Goal: Information Seeking & Learning: Understand process/instructions

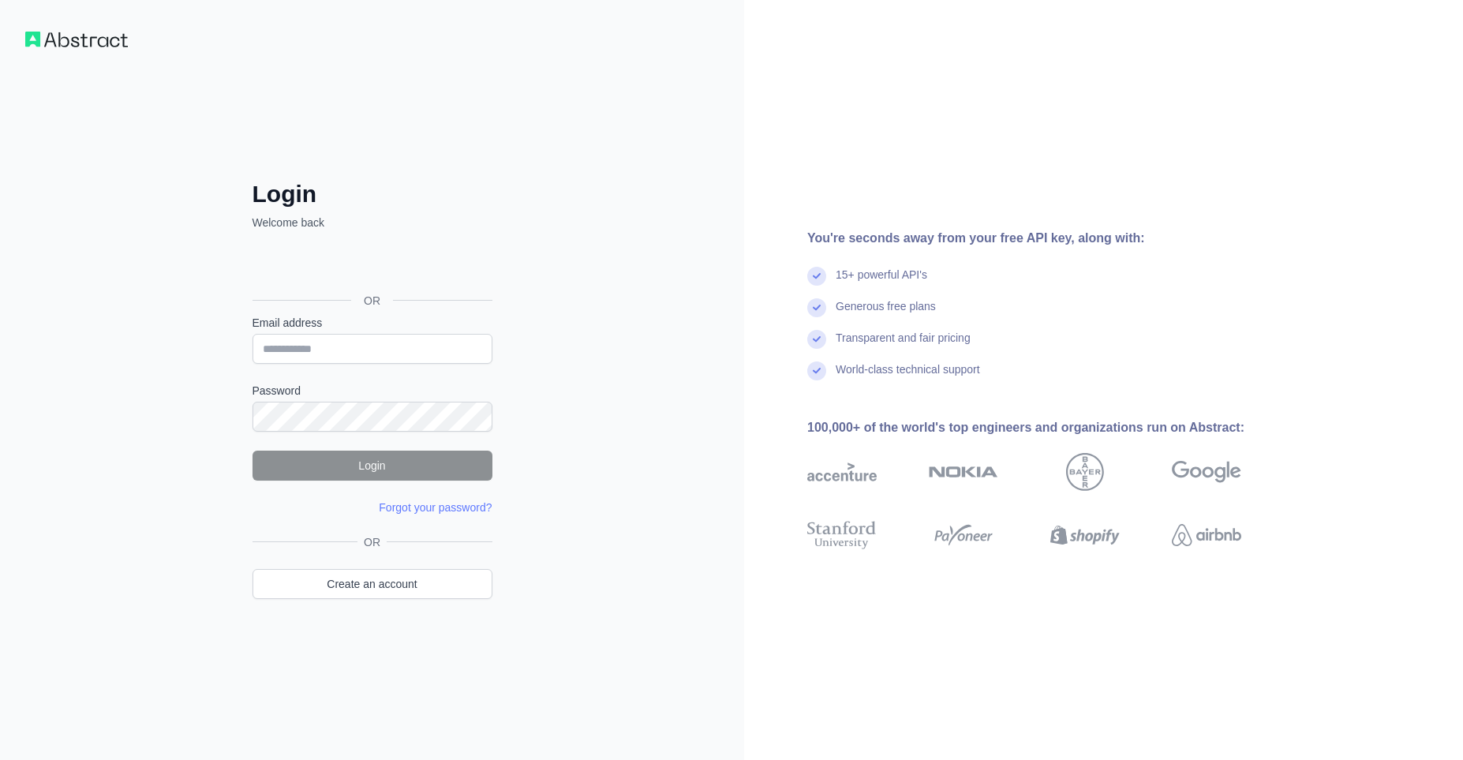
click at [387, 260] on div "Accedi con Google. Si apre in una nuova scheda" at bounding box center [370, 265] width 237 height 35
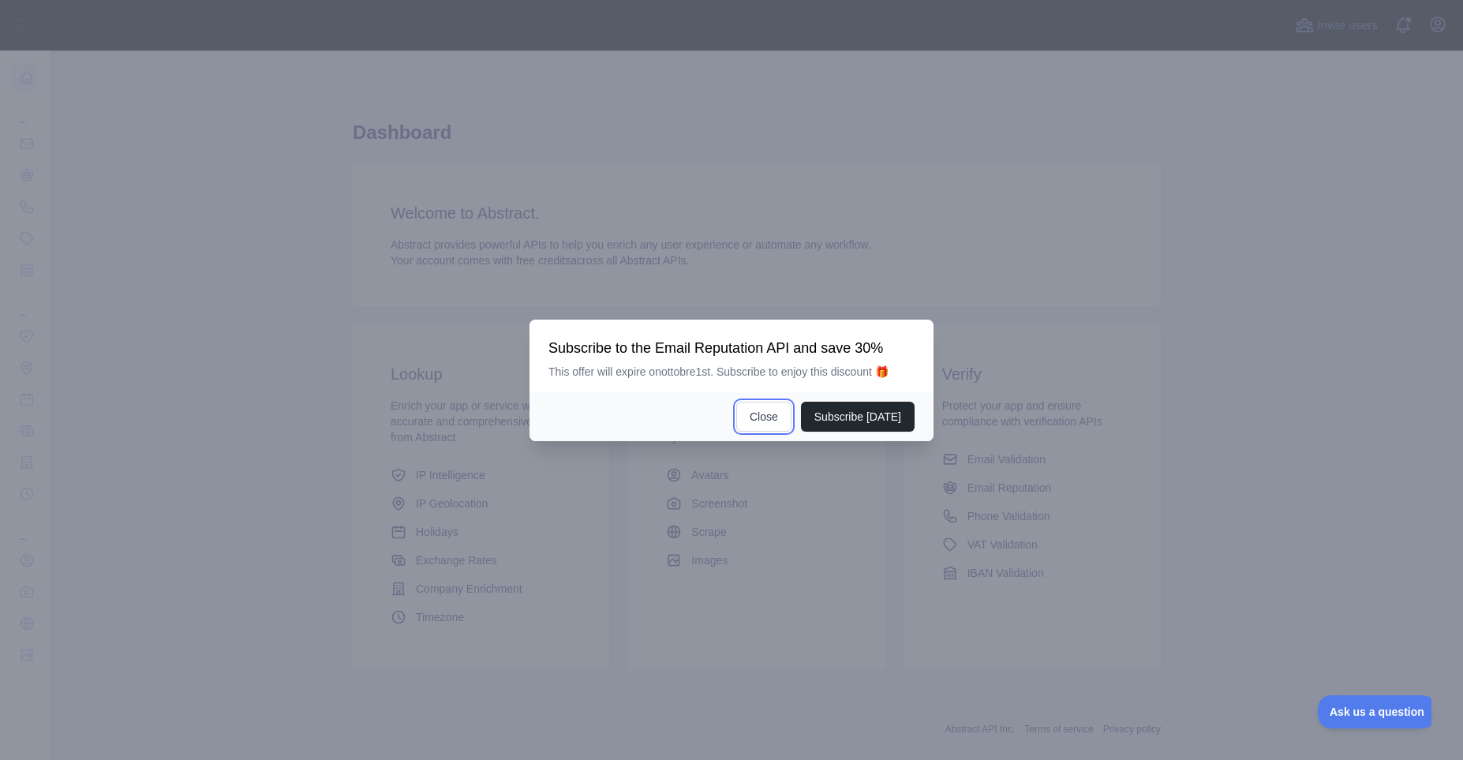
drag, startPoint x: 777, startPoint y: 418, endPoint x: 768, endPoint y: 365, distance: 54.5
click at [768, 365] on div "Subscribe to the Email Reputation API and save 30% This offer will expire on ot…" at bounding box center [731, 381] width 404 height 122
click at [768, 413] on button "Close" at bounding box center [763, 417] width 55 height 30
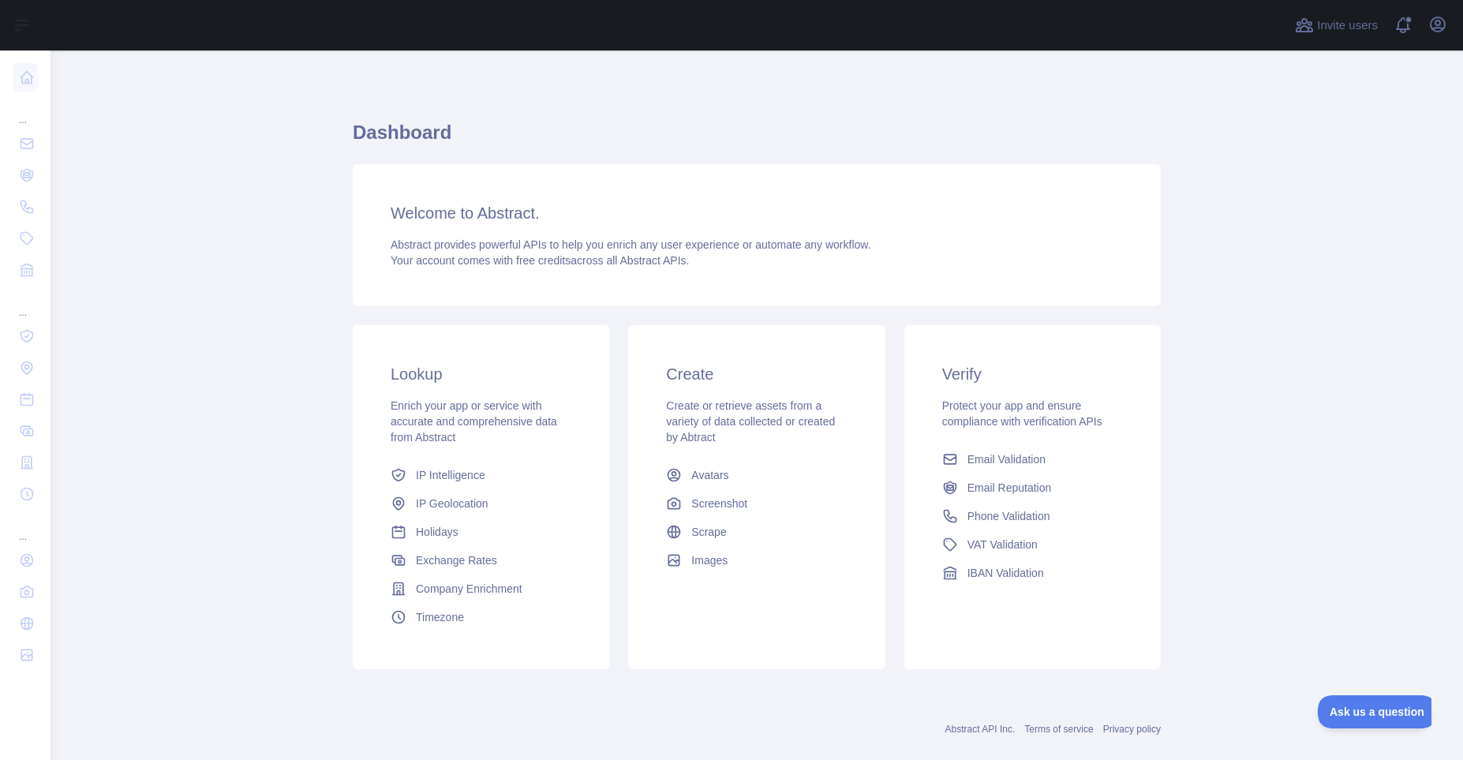
scroll to position [26, 0]
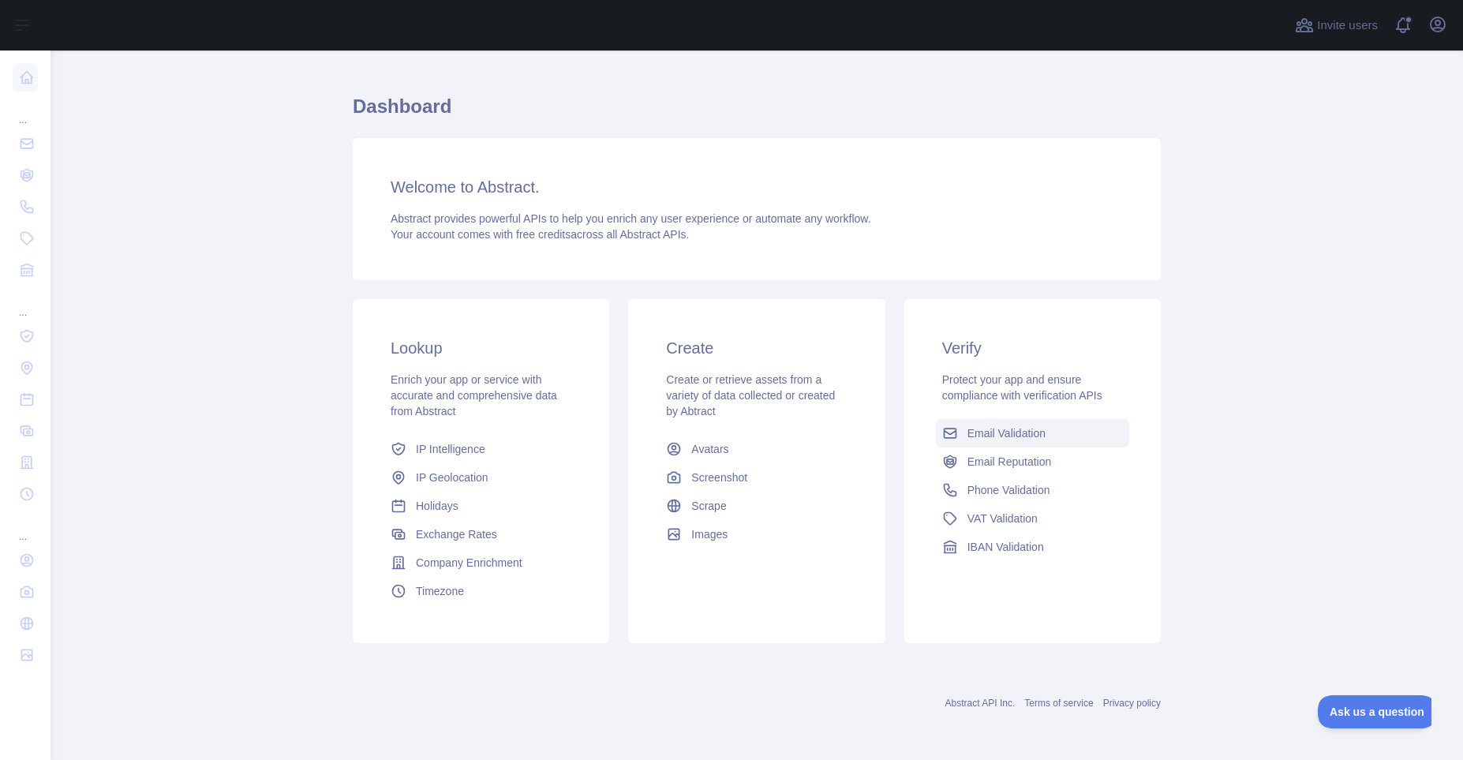
click at [1010, 428] on span "Email Validation" at bounding box center [1006, 433] width 78 height 16
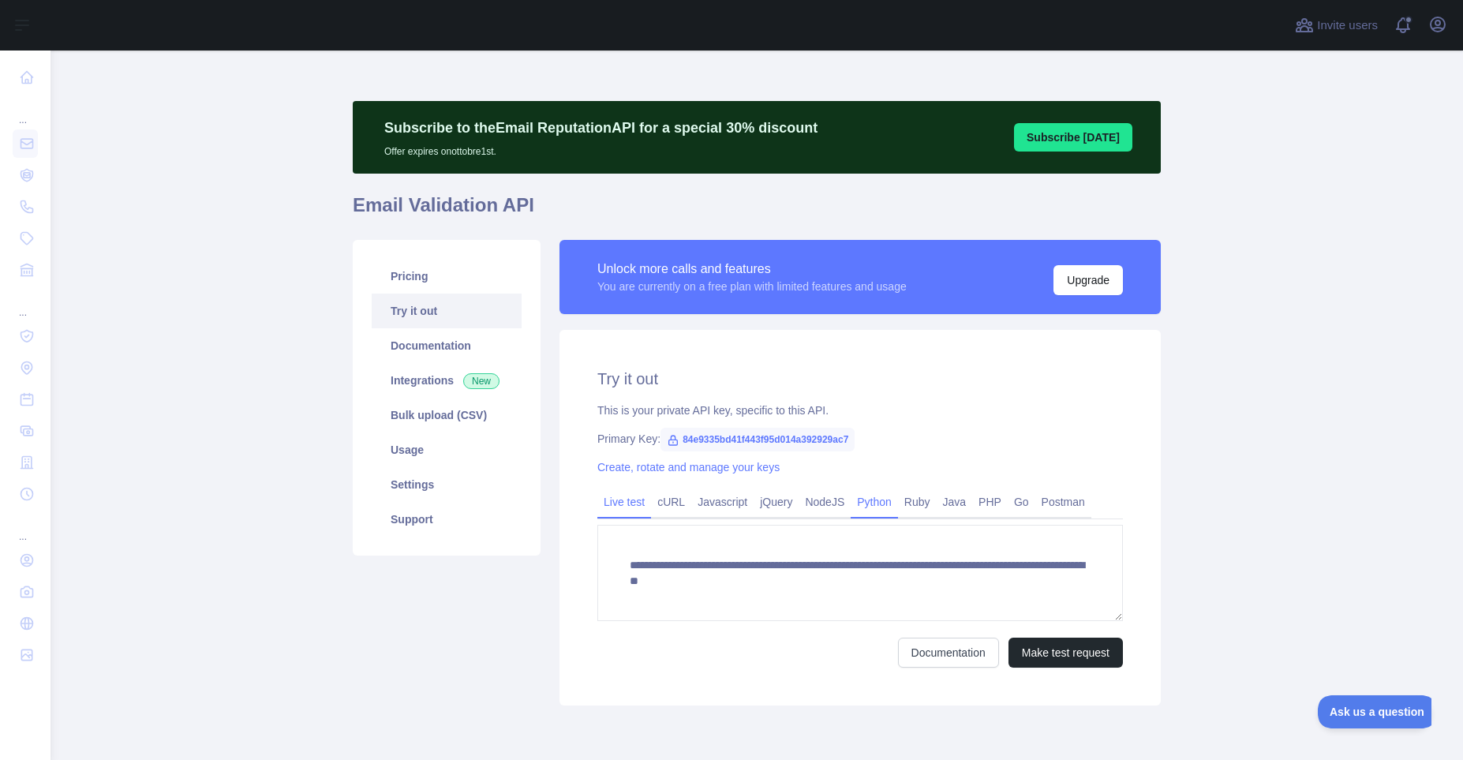
click at [884, 506] on link "Python" at bounding box center [874, 501] width 47 height 25
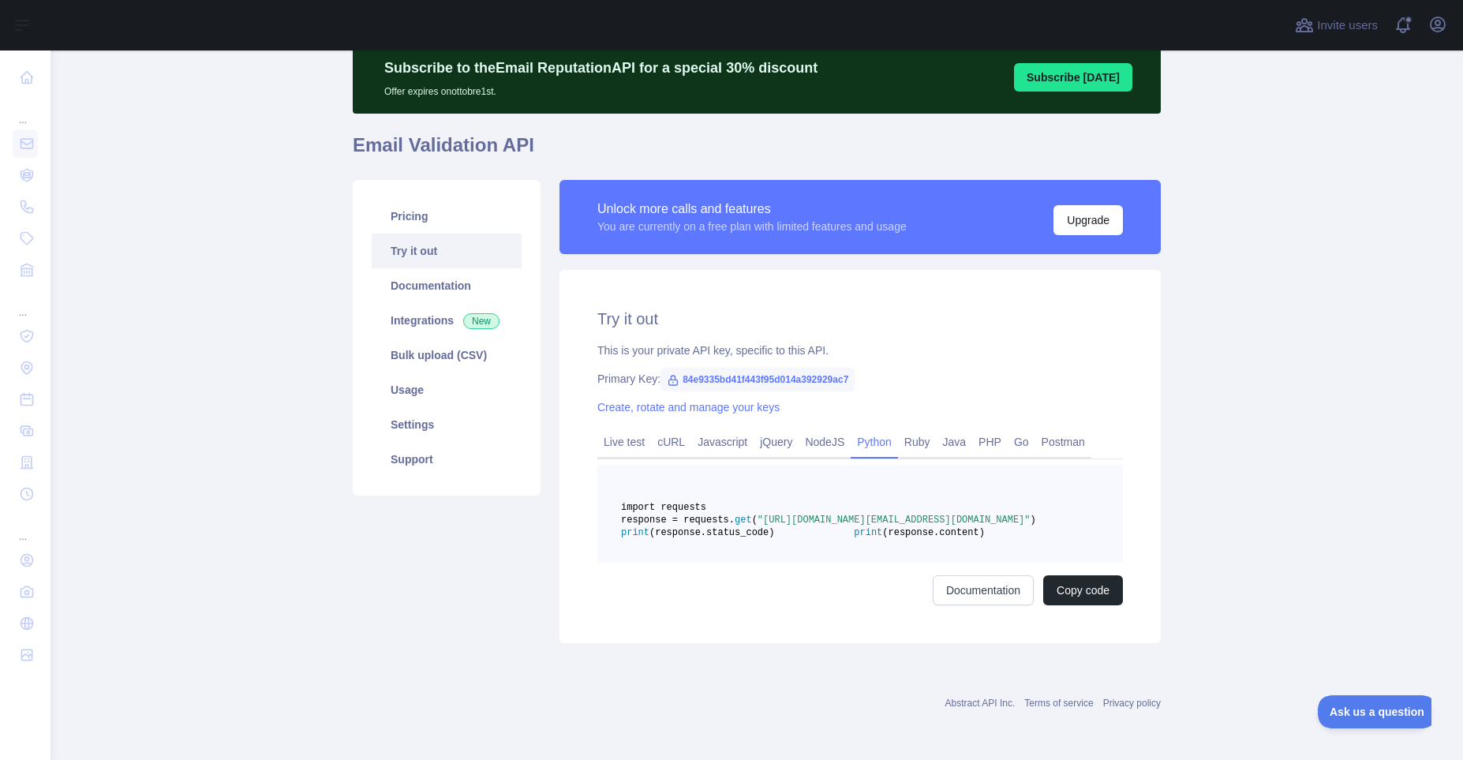
scroll to position [98, 0]
click at [1087, 590] on button "Copy code" at bounding box center [1083, 590] width 80 height 30
click at [467, 268] on link "Documentation" at bounding box center [447, 285] width 150 height 35
